Goal: Task Accomplishment & Management: Use online tool/utility

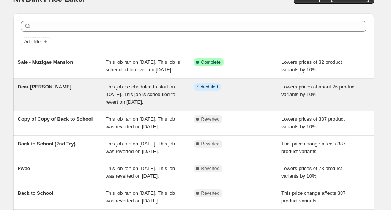
scroll to position [13, 0]
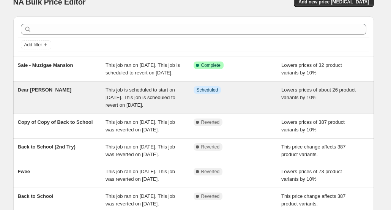
click at [55, 104] on div "Dear [PERSON_NAME]" at bounding box center [62, 97] width 88 height 23
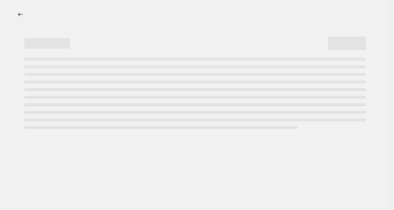
select select "percentage"
select select "no_change"
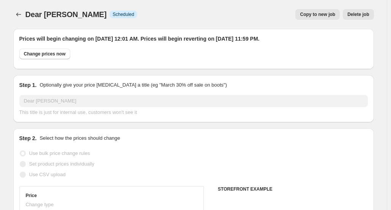
select select "vendor"
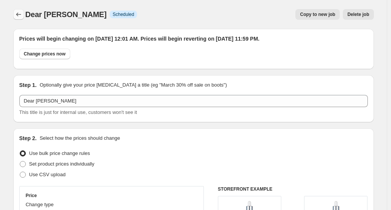
click at [20, 15] on icon "Price change jobs" at bounding box center [19, 15] width 8 height 8
